Goal: Information Seeking & Learning: Learn about a topic

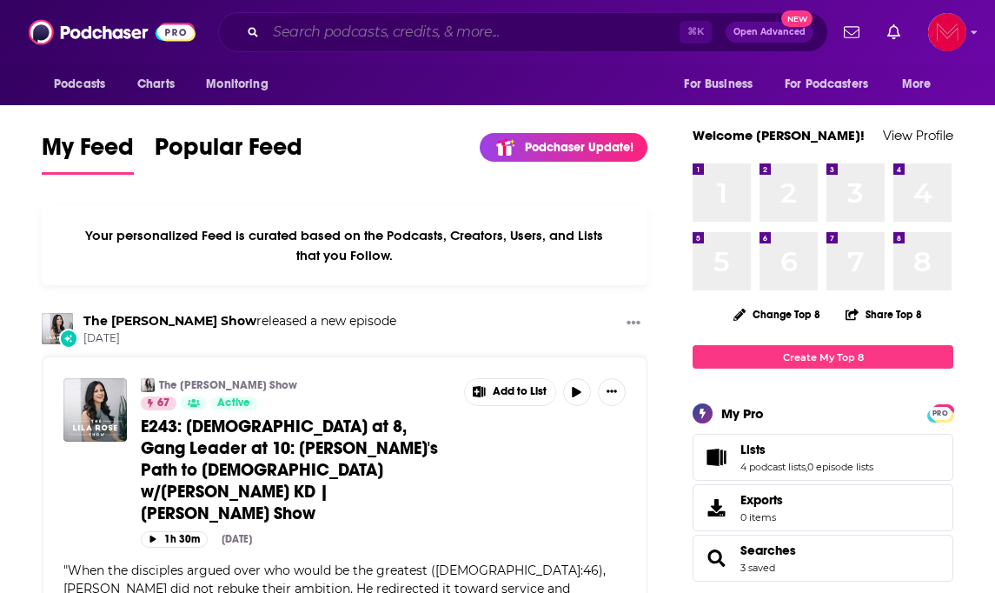
click at [442, 27] on input "Search podcasts, credits, & more..." at bounding box center [473, 32] width 414 height 28
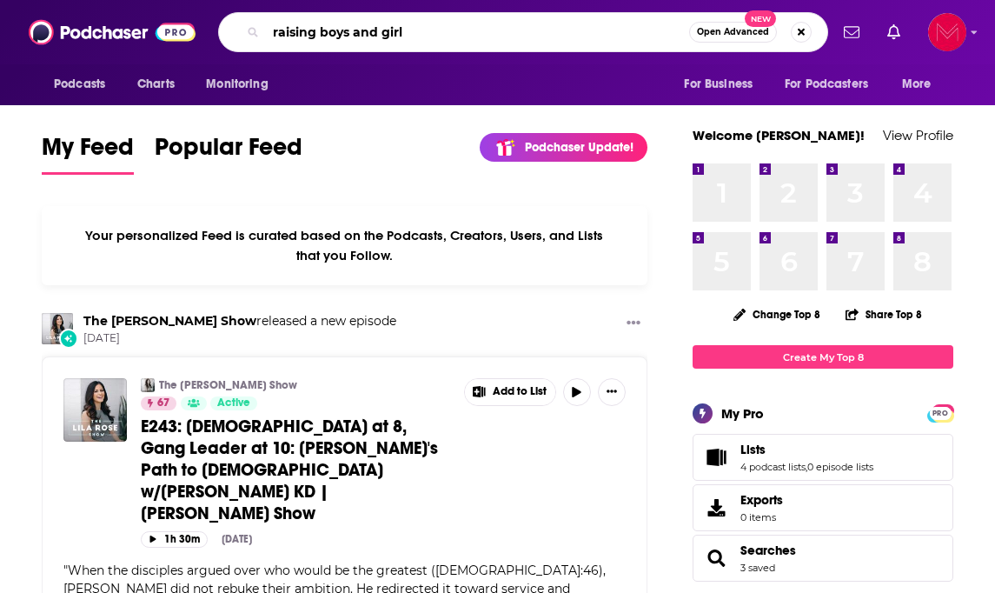
type input "raising boys and girl"
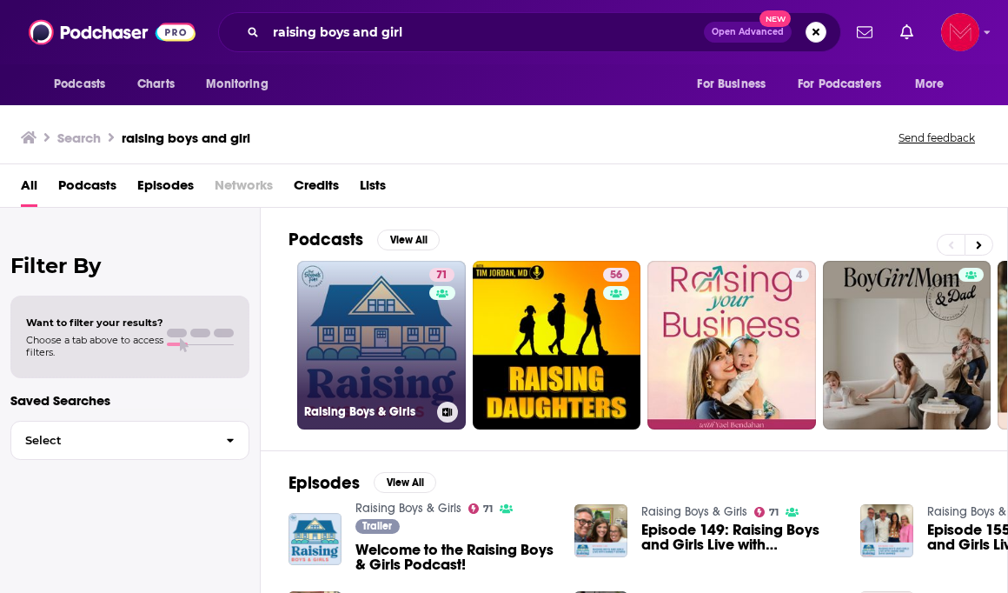
click at [423, 353] on link "71 Raising Boys & Girls" at bounding box center [381, 345] width 169 height 169
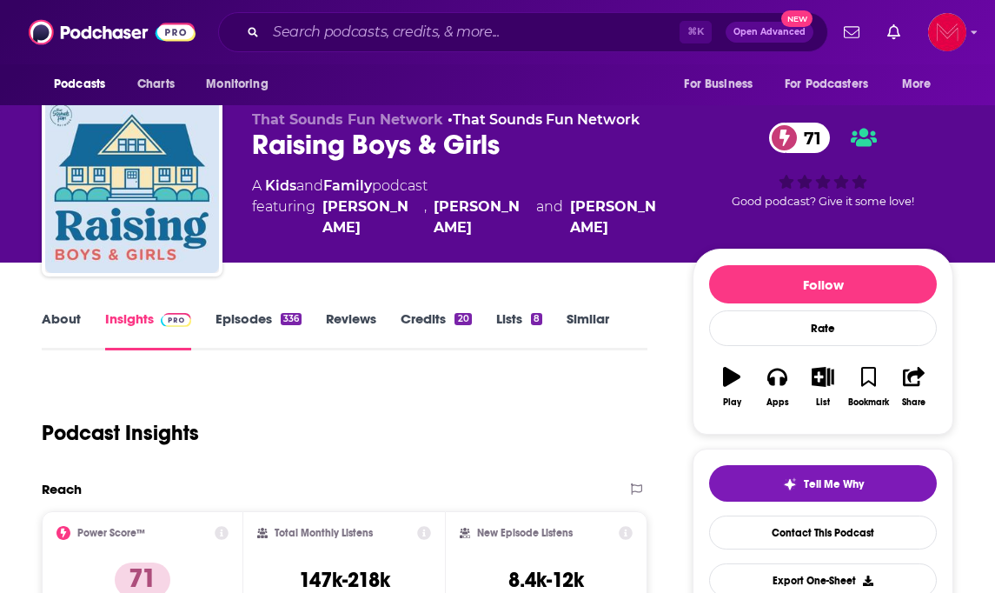
scroll to position [19, 0]
